Goal: Task Accomplishment & Management: Use online tool/utility

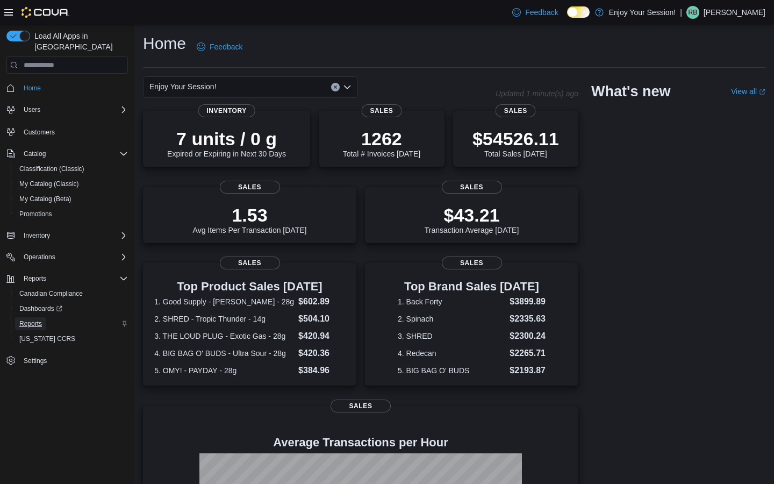
click at [35, 319] on span "Reports" at bounding box center [30, 323] width 23 height 9
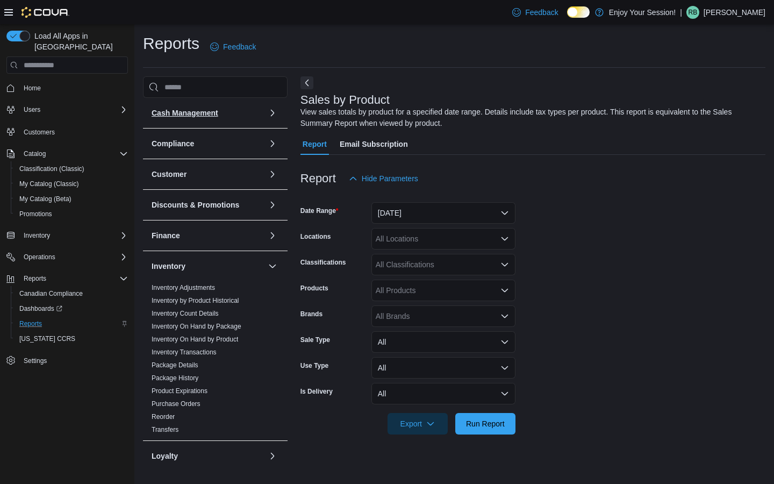
click at [241, 116] on button "Cash Management" at bounding box center [208, 113] width 112 height 11
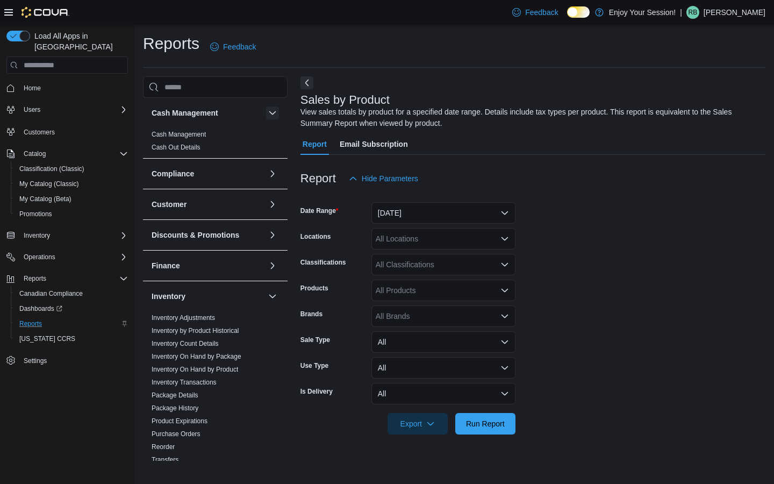
click at [274, 111] on button "button" at bounding box center [272, 112] width 13 height 13
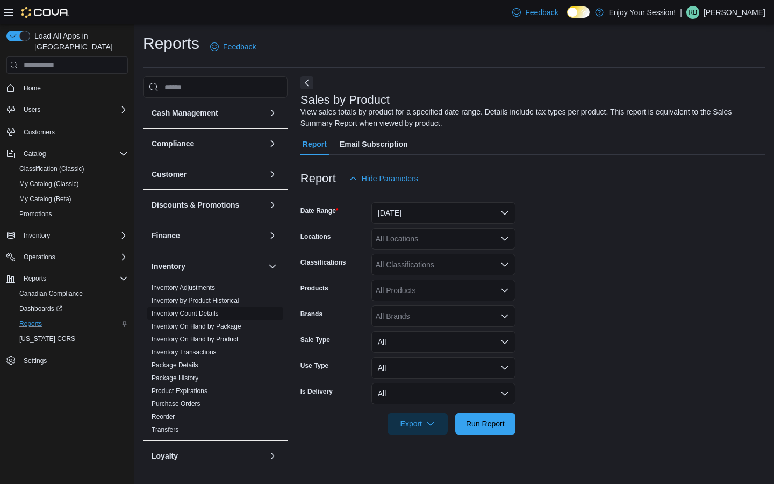
click at [209, 312] on link "Inventory Count Details" at bounding box center [185, 314] width 67 height 8
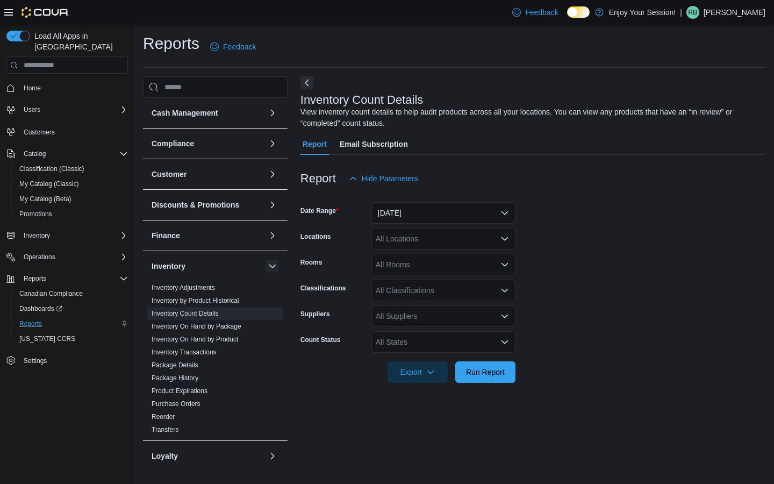
click at [268, 261] on button "button" at bounding box center [272, 266] width 13 height 13
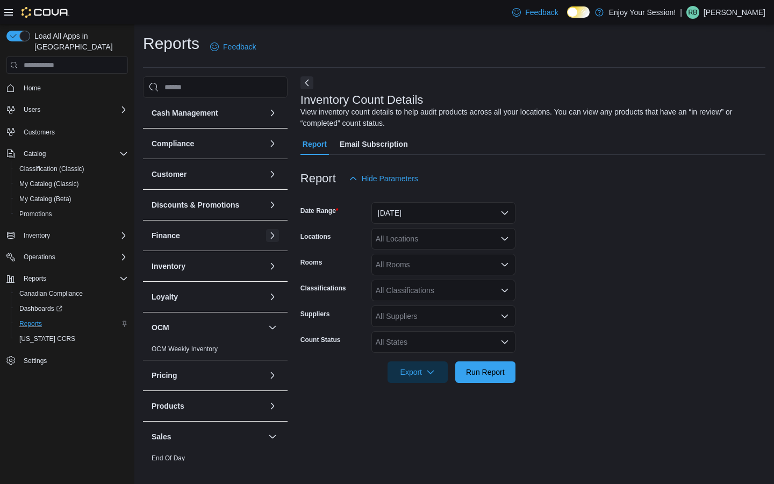
click at [273, 238] on button "button" at bounding box center [272, 235] width 13 height 13
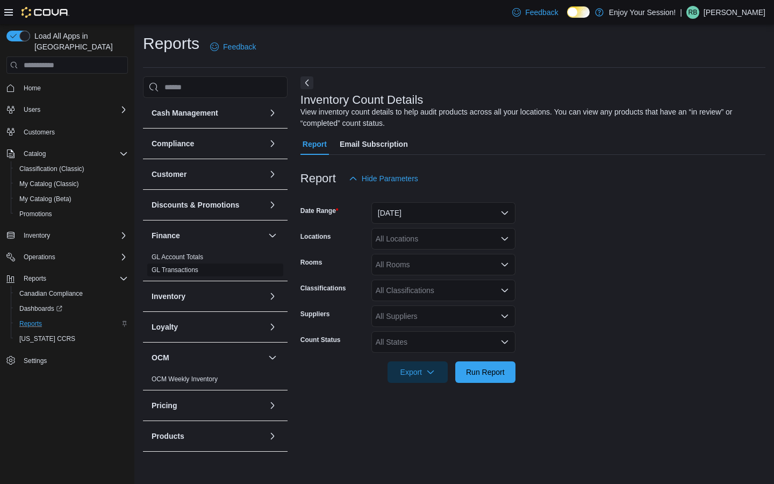
click at [185, 271] on link "GL Transactions" at bounding box center [175, 270] width 47 height 8
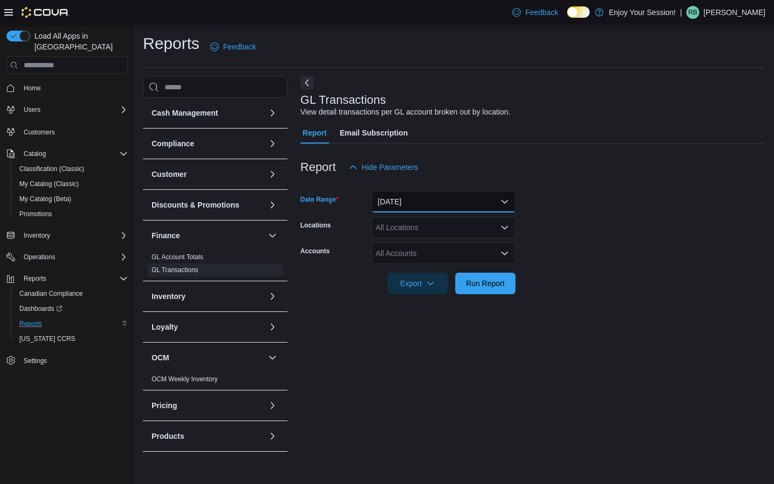
click at [424, 203] on button "[DATE]" at bounding box center [443, 202] width 144 height 22
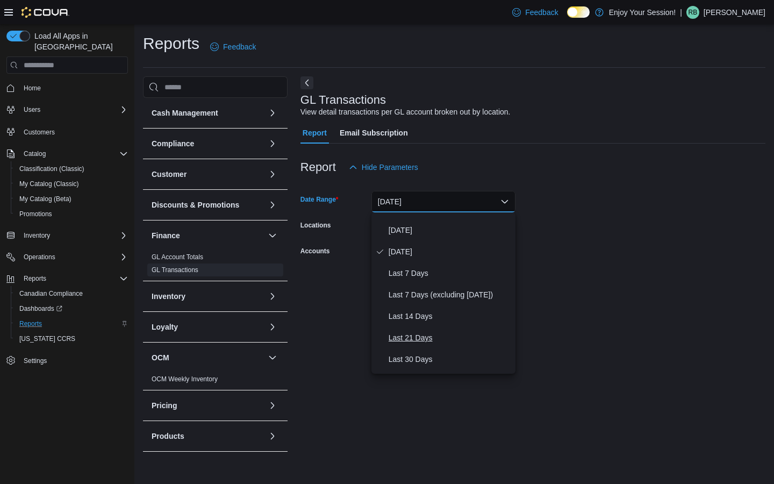
scroll to position [17, 0]
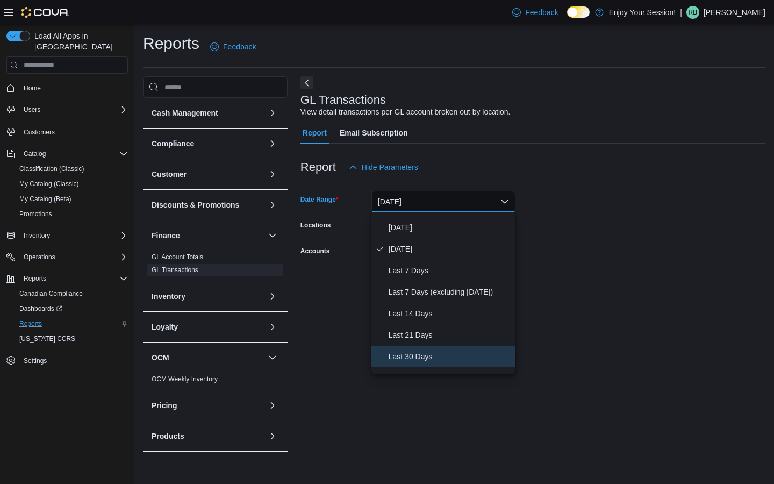
click at [413, 352] on span "Last 30 Days" at bounding box center [450, 356] width 123 height 13
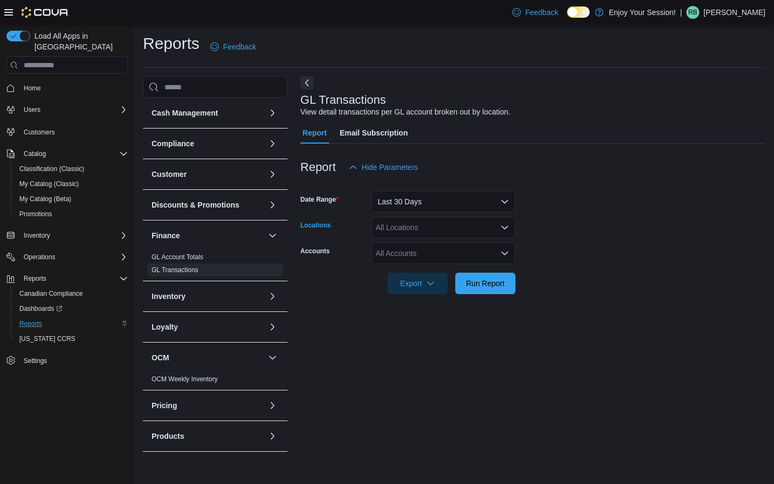
click at [421, 225] on div "All Locations" at bounding box center [443, 228] width 144 height 22
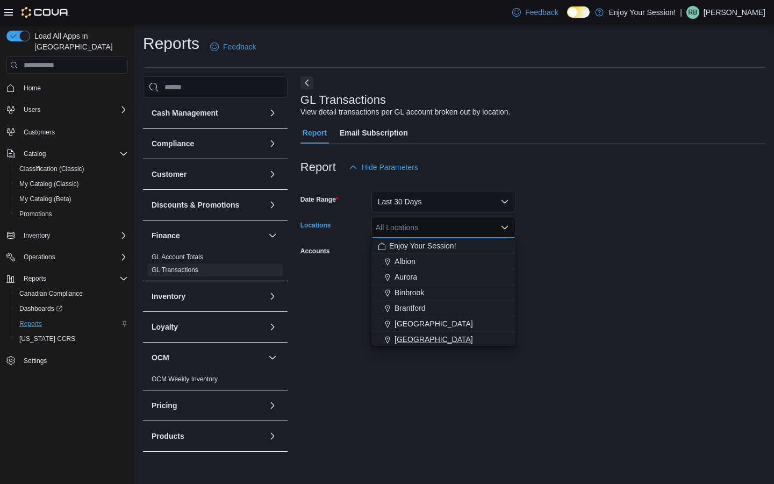
click at [405, 334] on span "[GEOGRAPHIC_DATA]" at bounding box center [434, 339] width 78 height 11
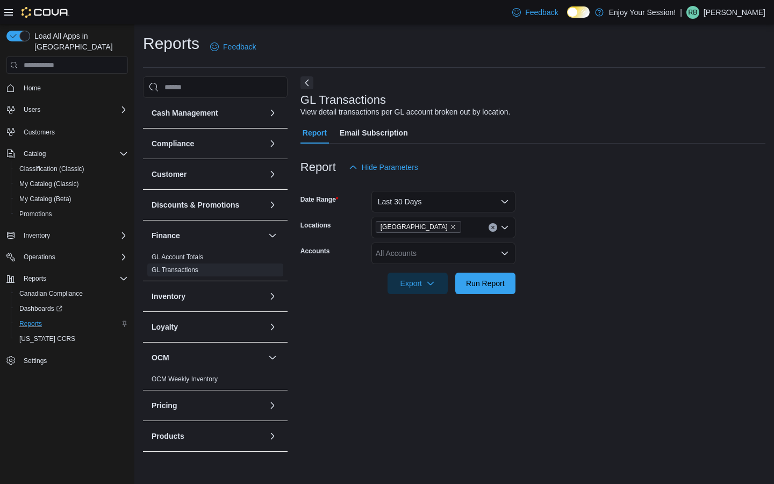
click at [576, 227] on form "Date Range Last 30 Days Locations [GEOGRAPHIC_DATA] Accounts All Accounts Expor…" at bounding box center [533, 236] width 465 height 116
click at [433, 256] on div "All Accounts" at bounding box center [443, 253] width 144 height 22
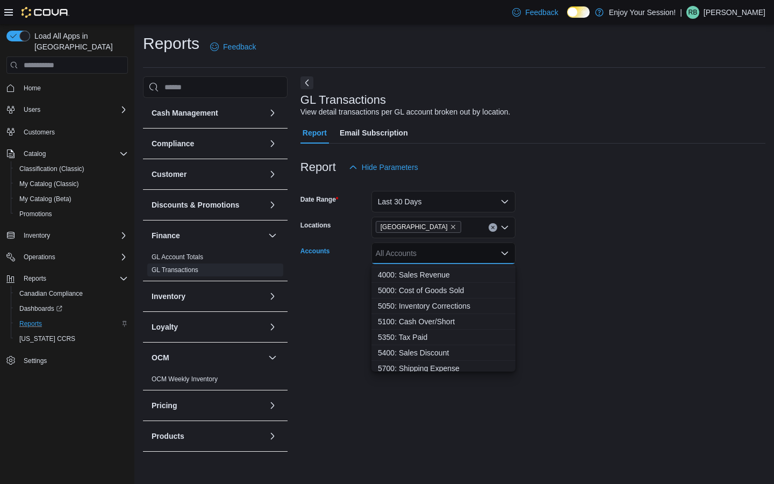
scroll to position [65, 0]
click at [441, 317] on span "5050: Inventory Corrections" at bounding box center [443, 315] width 131 height 11
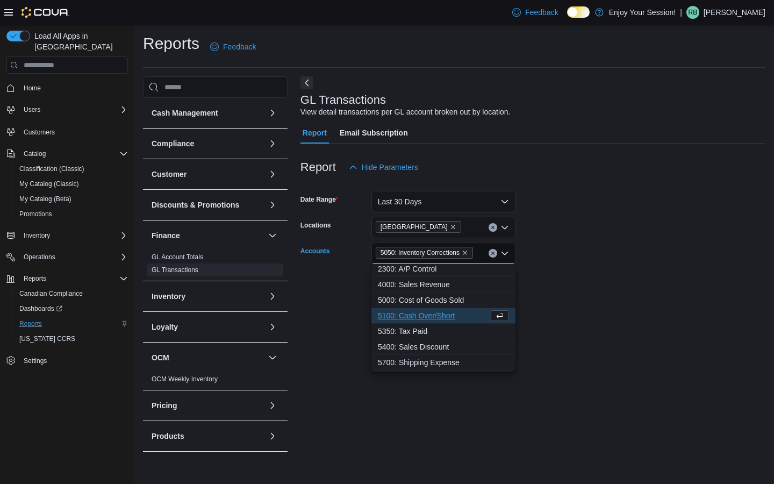
click at [548, 254] on form "Date Range Last 30 Days Locations [GEOGRAPHIC_DATA] Accounts 5050: Inventory Co…" at bounding box center [533, 236] width 465 height 116
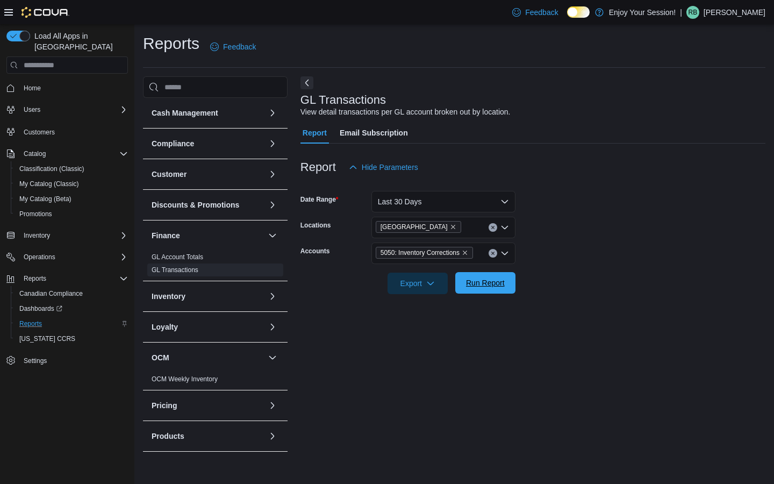
click at [477, 285] on span "Run Report" at bounding box center [485, 282] width 39 height 11
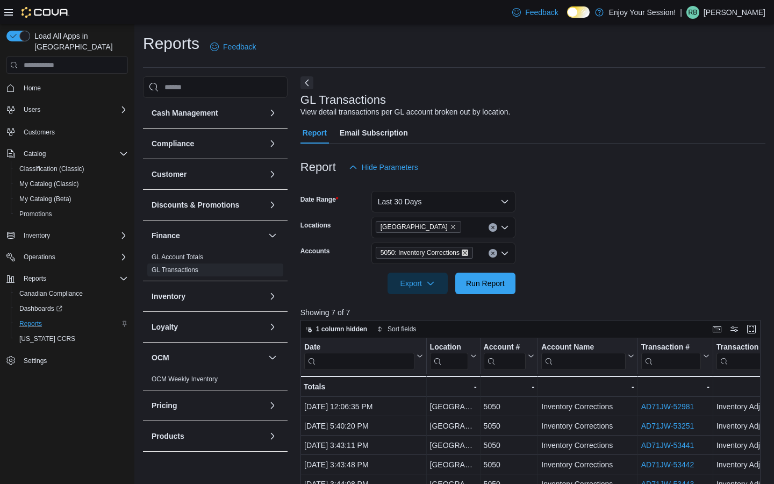
click at [468, 251] on icon "Remove 5050: Inventory Corrections from selection in this group" at bounding box center [465, 252] width 6 height 6
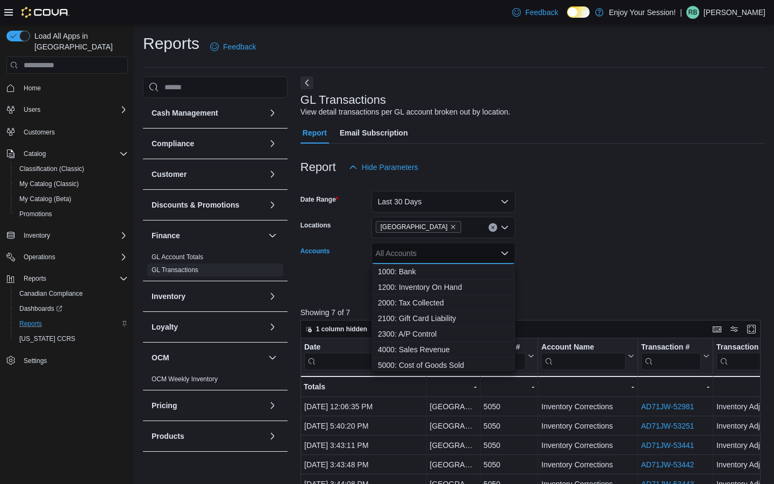
click at [533, 252] on form "Date Range Last 30 Days Locations [GEOGRAPHIC_DATA] Accounts All Accounts Combo…" at bounding box center [533, 236] width 465 height 116
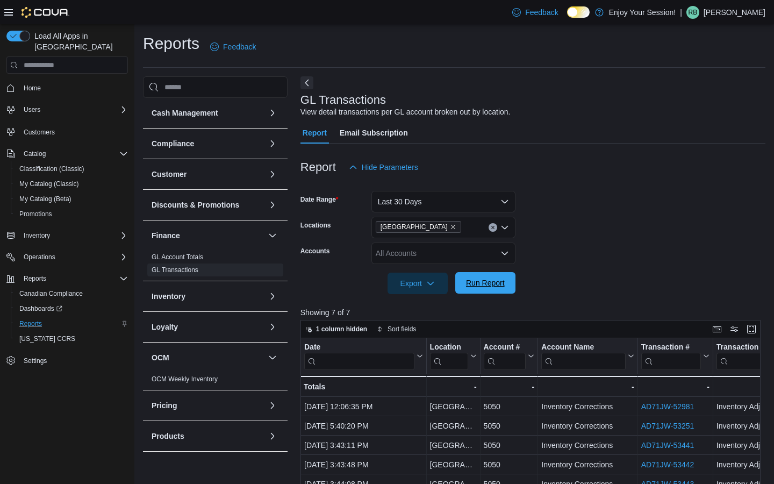
click at [467, 290] on span "Run Report" at bounding box center [485, 283] width 47 height 22
click at [201, 257] on link "GL Account Totals" at bounding box center [178, 257] width 52 height 8
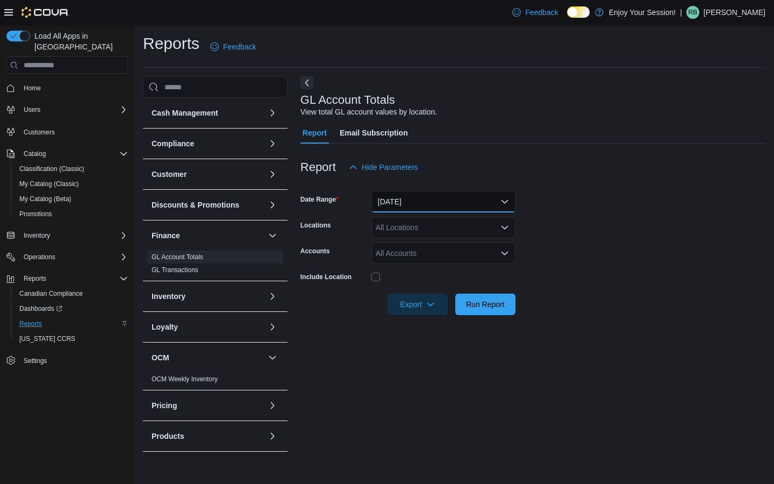
click at [445, 204] on button "[DATE]" at bounding box center [443, 202] width 144 height 22
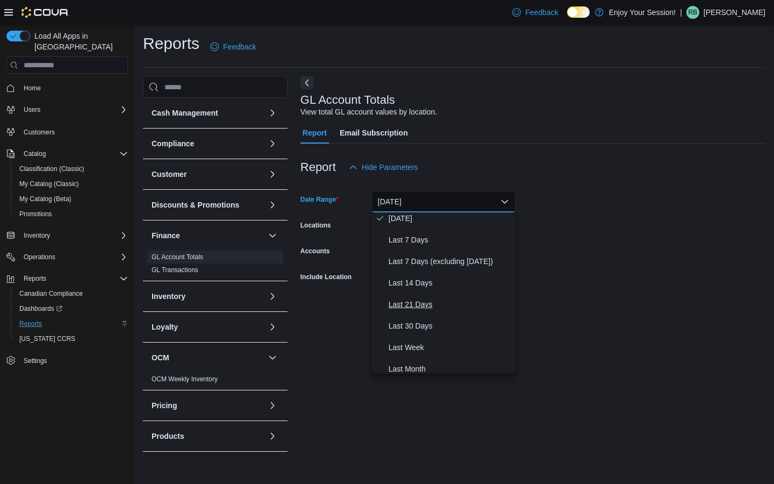
scroll to position [51, 0]
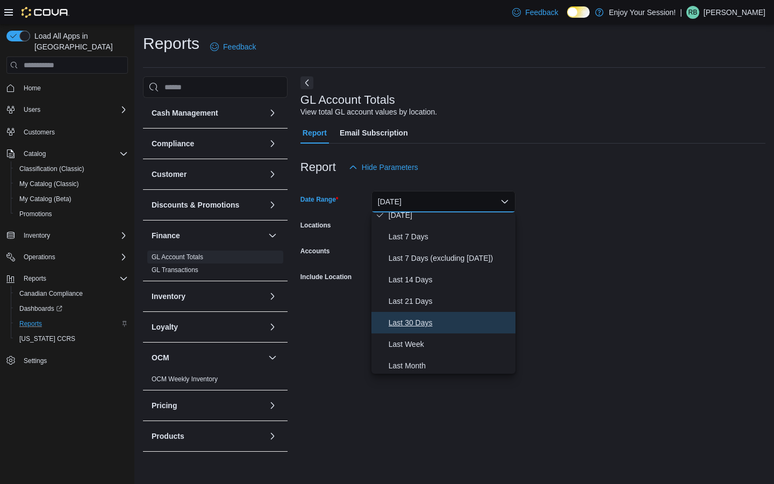
click at [423, 327] on span "Last 30 Days" at bounding box center [450, 322] width 123 height 13
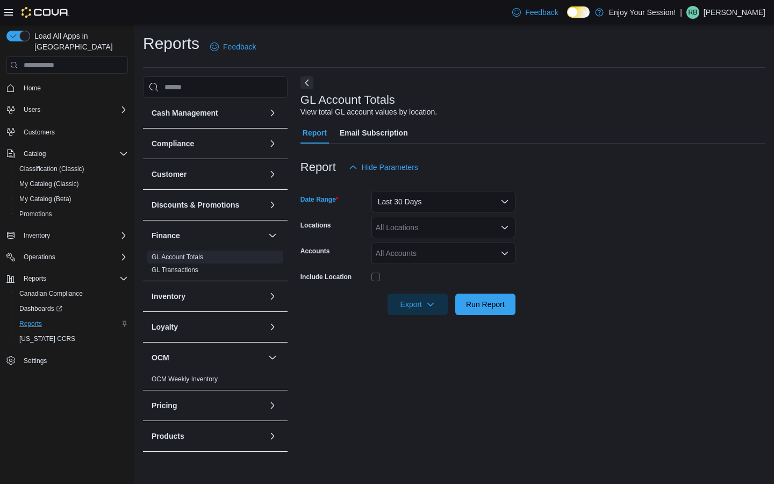
click at [544, 102] on div "GL Account Totals View total GL account values by location." at bounding box center [531, 106] width 460 height 24
click at [428, 228] on div "All Locations" at bounding box center [443, 228] width 144 height 22
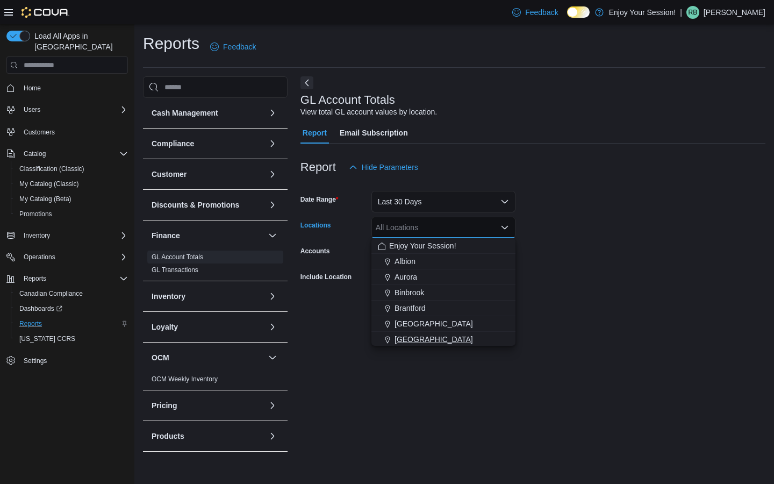
click at [406, 338] on span "[GEOGRAPHIC_DATA]" at bounding box center [434, 339] width 78 height 11
click at [561, 238] on form "Date Range Last 30 Days Locations [GEOGRAPHIC_DATA] Combo box. Selected. [GEOGR…" at bounding box center [533, 246] width 465 height 137
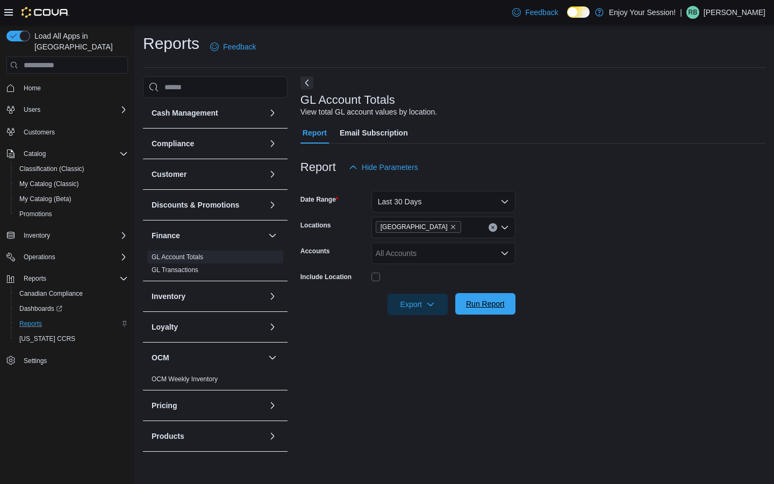
click at [481, 304] on span "Run Report" at bounding box center [485, 303] width 39 height 11
